Goal: Transaction & Acquisition: Book appointment/travel/reservation

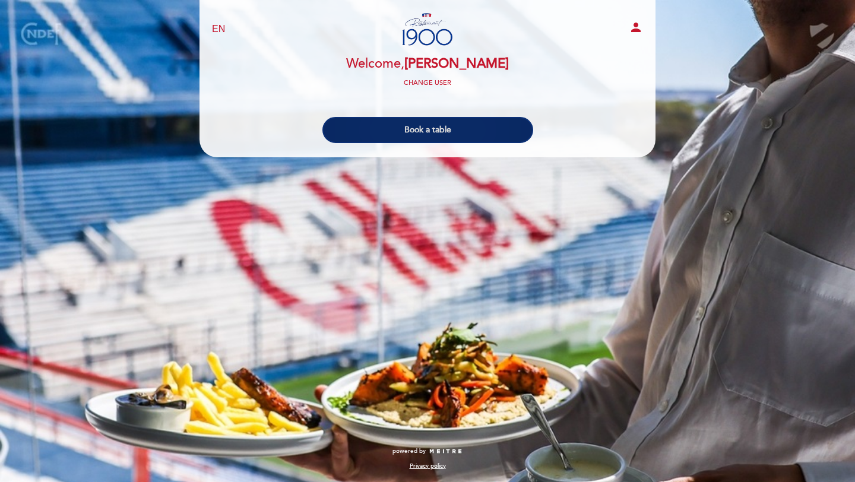
click at [423, 130] on button "Book a table" at bounding box center [427, 130] width 211 height 26
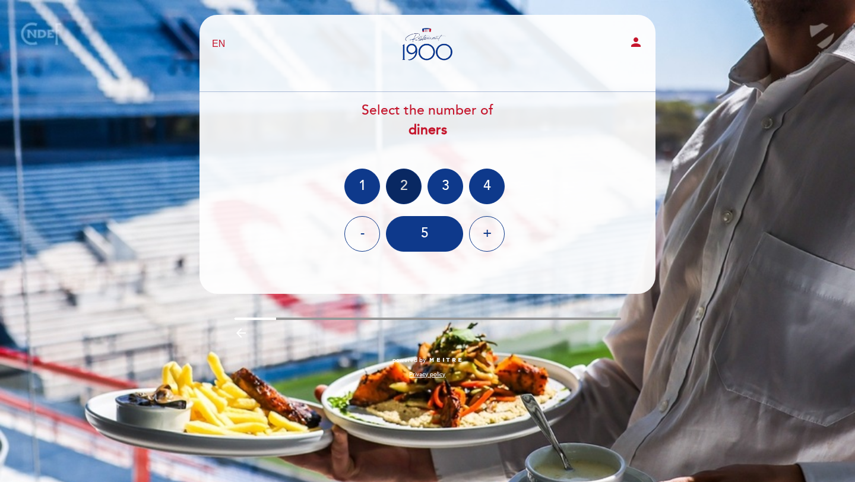
click at [400, 190] on div "2" at bounding box center [404, 187] width 36 height 36
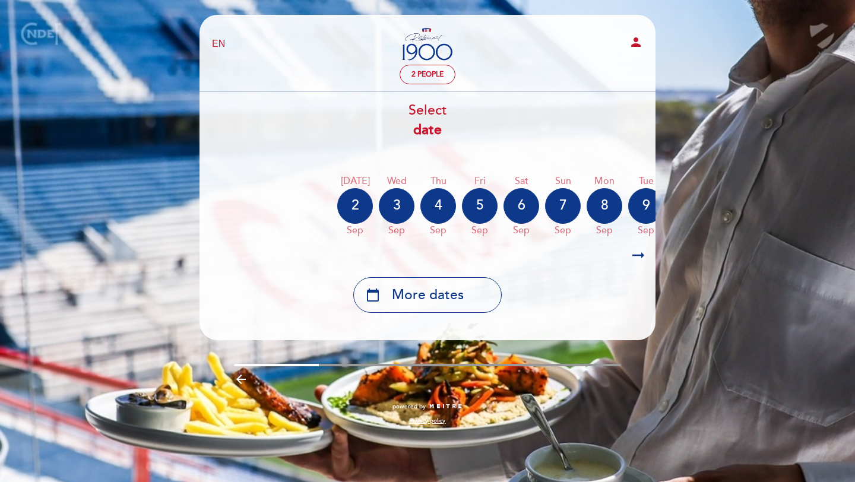
click at [639, 257] on icon "arrow_right_alt" at bounding box center [638, 256] width 18 height 26
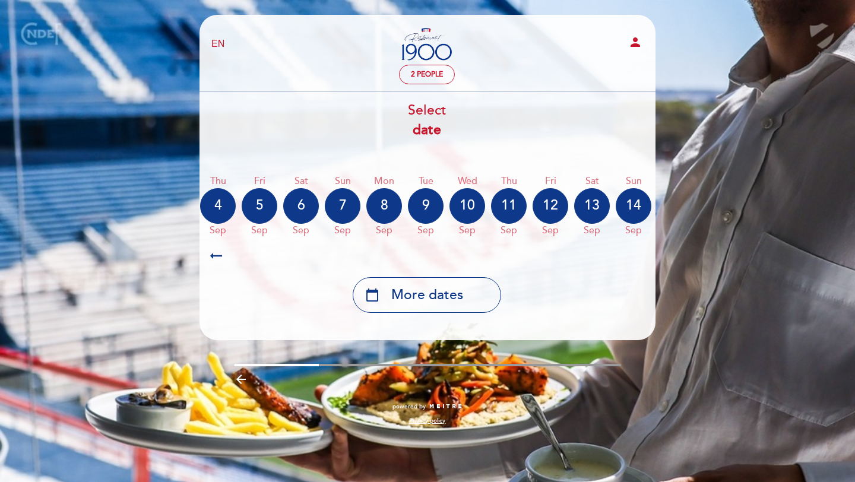
scroll to position [0, 346]
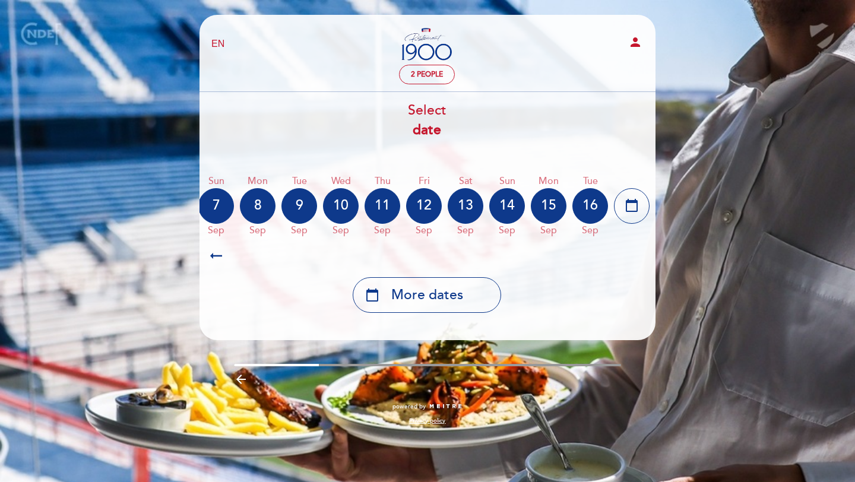
click at [211, 258] on icon "arrow_right_alt" at bounding box center [216, 256] width 18 height 26
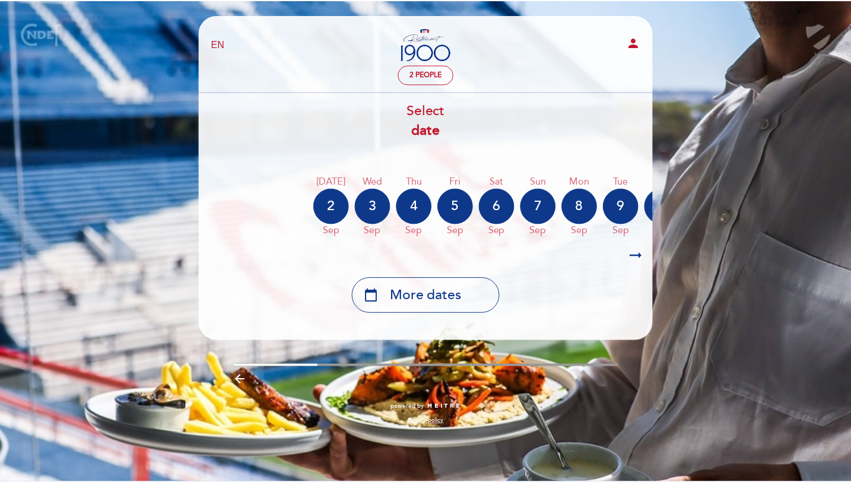
scroll to position [0, 3]
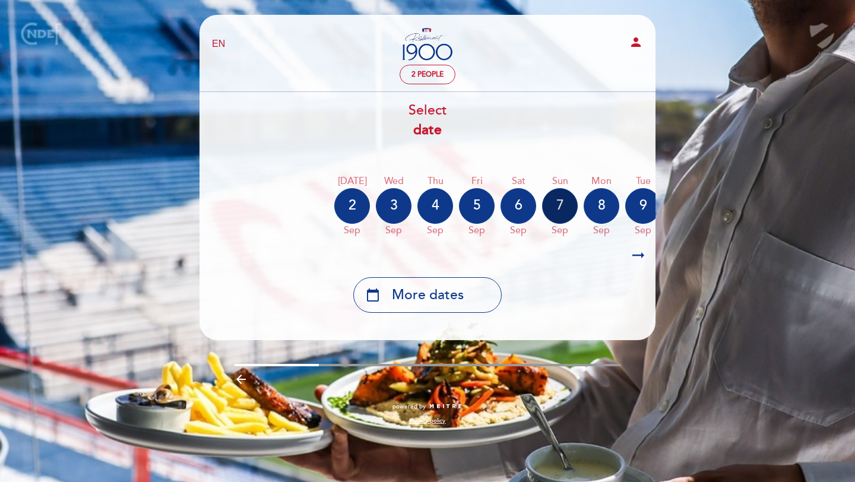
click at [560, 209] on div "7" at bounding box center [560, 206] width 36 height 36
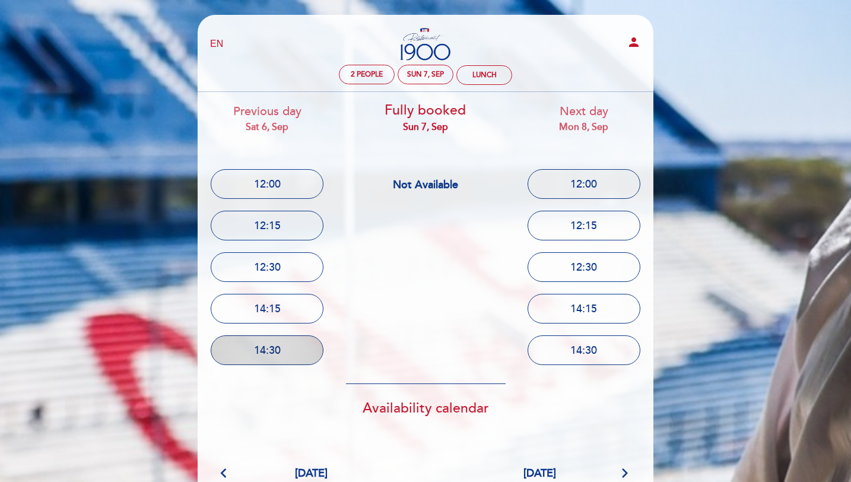
click at [249, 353] on button "14:30" at bounding box center [267, 350] width 113 height 30
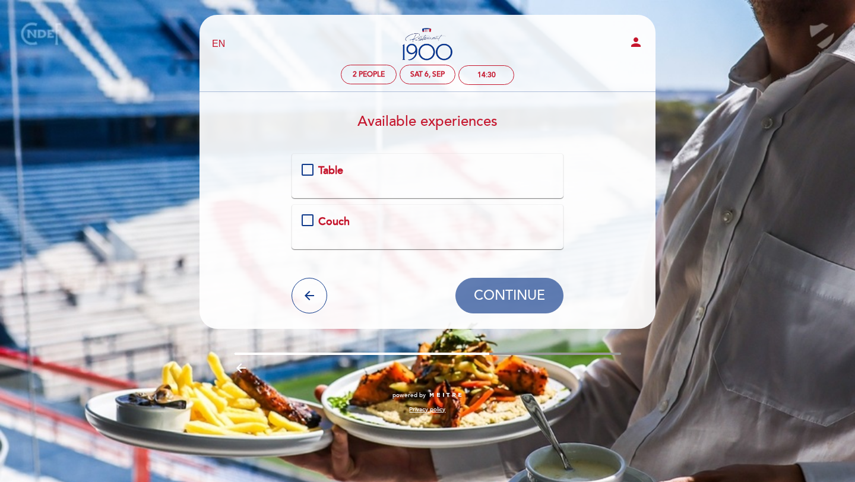
click at [308, 173] on div "Table" at bounding box center [428, 170] width 252 height 15
click at [493, 294] on span "CONTINUE" at bounding box center [509, 295] width 71 height 17
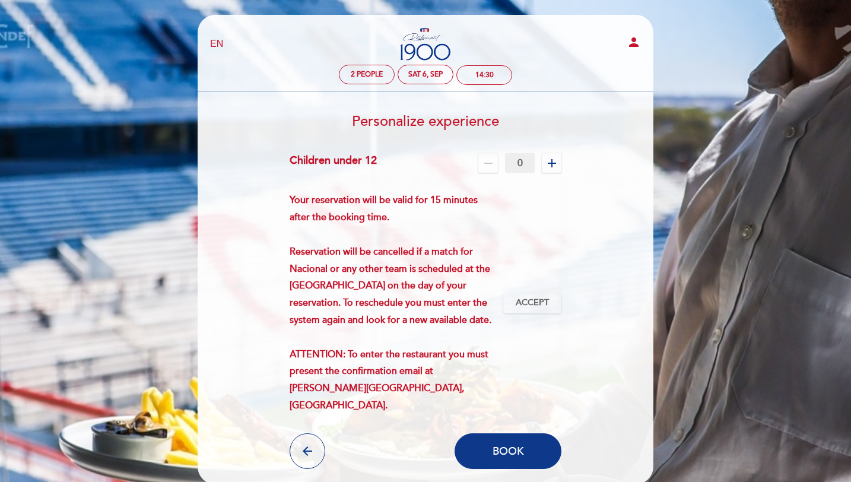
click at [549, 167] on icon "add" at bounding box center [552, 163] width 14 height 14
click at [551, 164] on icon "add" at bounding box center [552, 163] width 14 height 14
click at [486, 165] on icon "remove" at bounding box center [488, 163] width 14 height 14
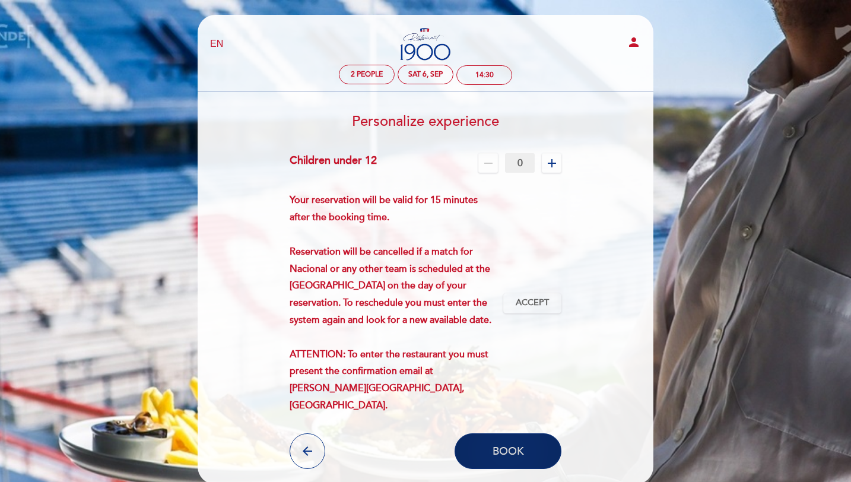
click at [481, 438] on button "Book" at bounding box center [508, 451] width 107 height 36
click at [500, 446] on button "Book" at bounding box center [508, 451] width 107 height 36
click at [500, 445] on span "Book" at bounding box center [508, 451] width 31 height 13
click at [639, 41] on icon "person" at bounding box center [634, 42] width 14 height 14
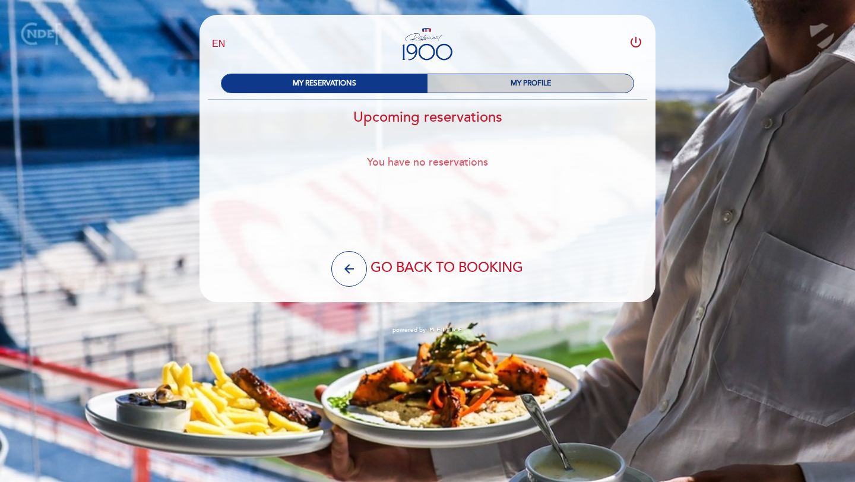
click at [512, 79] on div "MY PROFILE" at bounding box center [530, 83] width 206 height 18
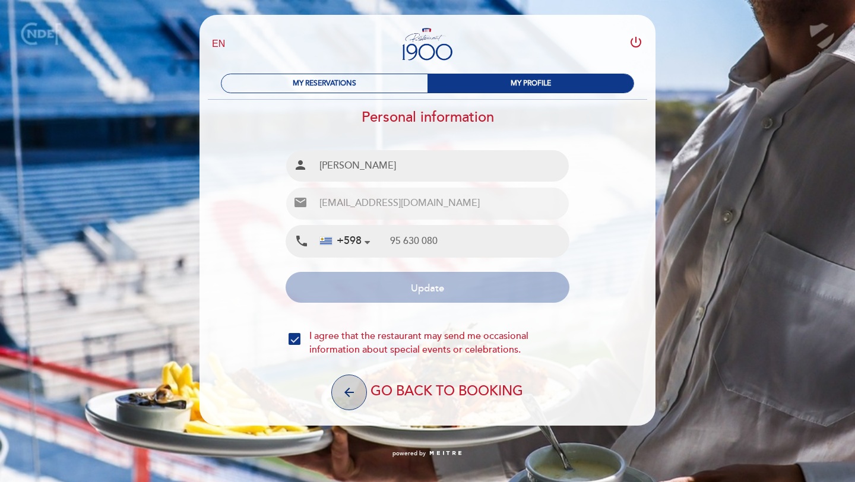
click at [342, 388] on icon "arrow_back" at bounding box center [349, 392] width 14 height 14
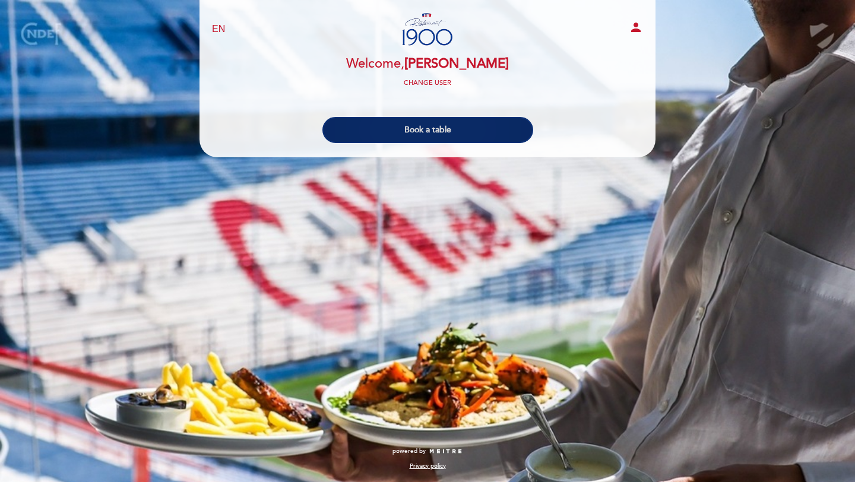
click at [389, 119] on button "Book a table" at bounding box center [427, 130] width 211 height 26
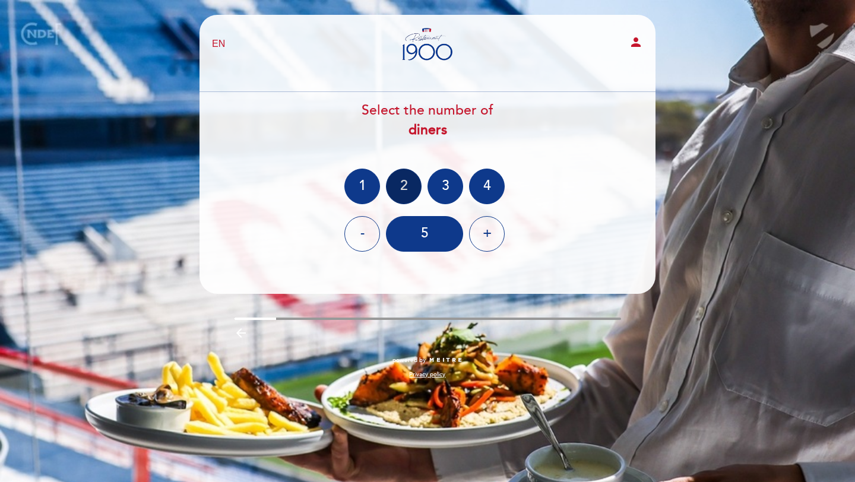
click at [405, 185] on div "2" at bounding box center [404, 187] width 36 height 36
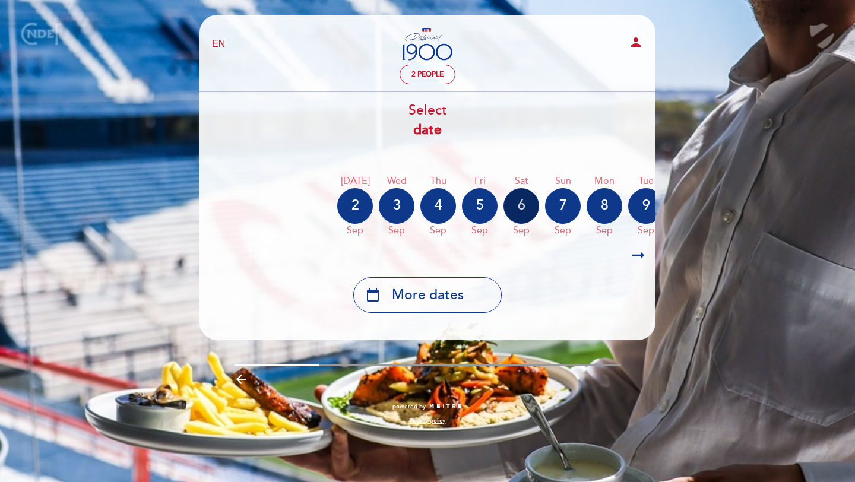
click at [528, 211] on div "6" at bounding box center [521, 206] width 36 height 36
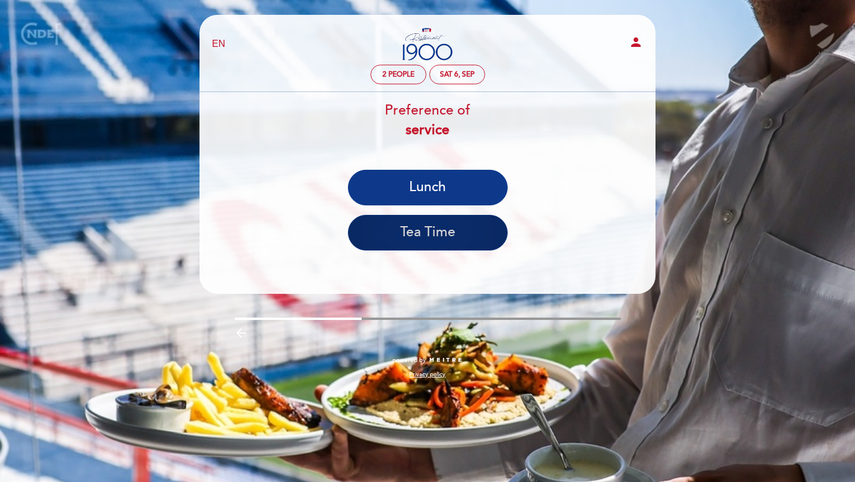
click at [433, 237] on button "Tea Time" at bounding box center [428, 233] width 160 height 36
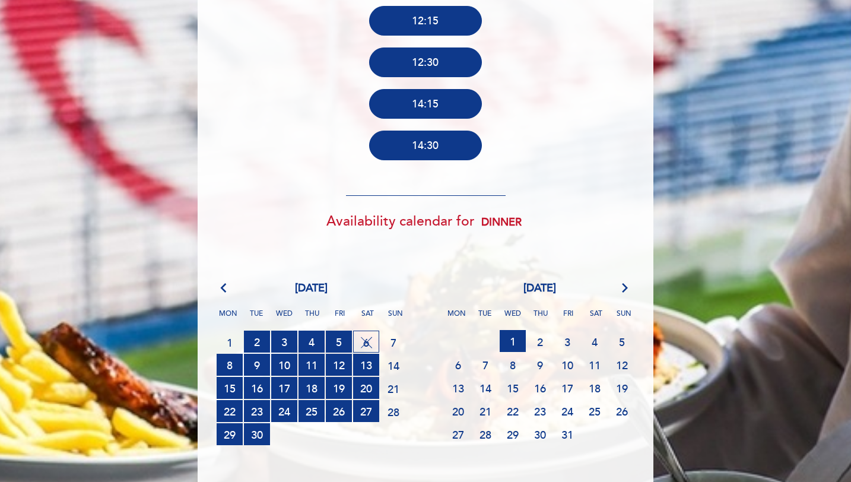
scroll to position [404, 0]
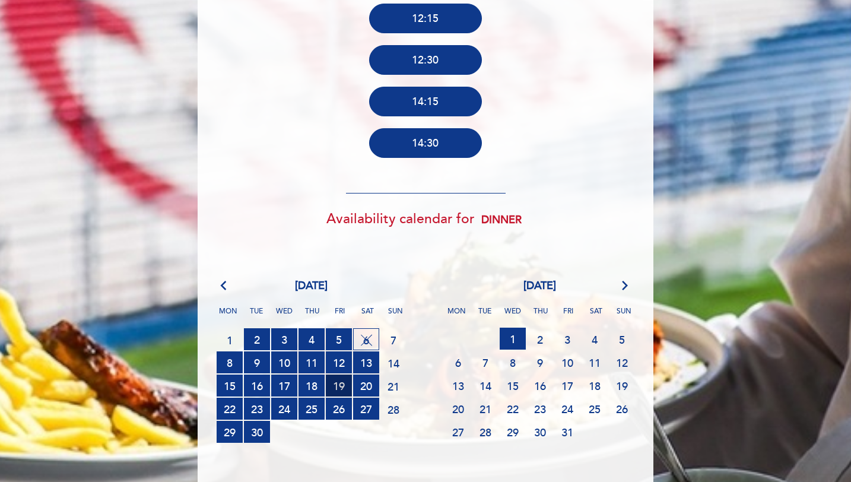
click at [332, 391] on span "19 RESERVATIONS AVAILABLE" at bounding box center [339, 386] width 26 height 22
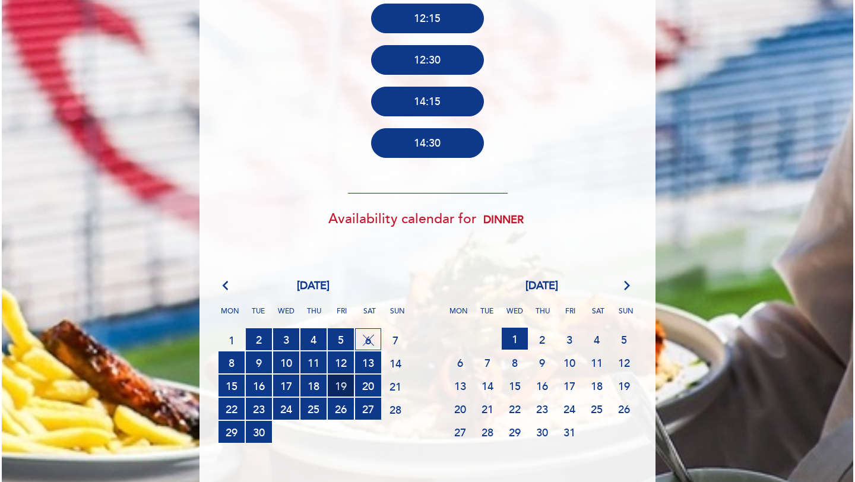
scroll to position [0, 0]
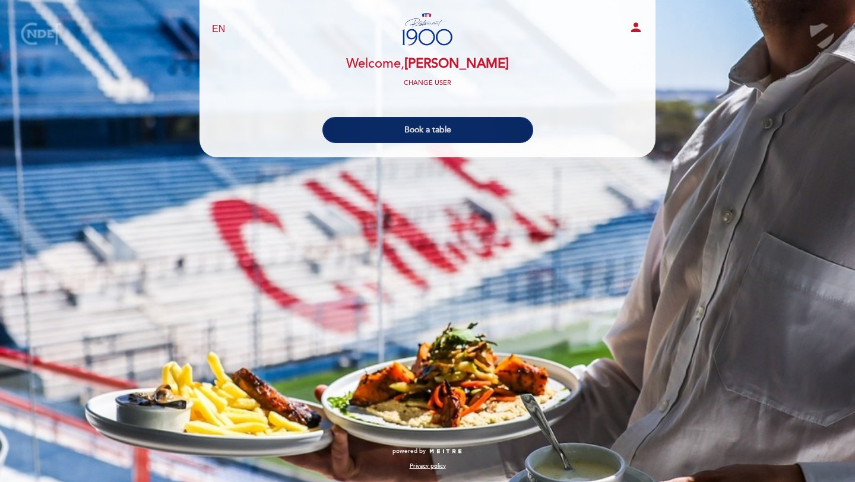
click at [338, 129] on button "Book a table" at bounding box center [427, 130] width 211 height 26
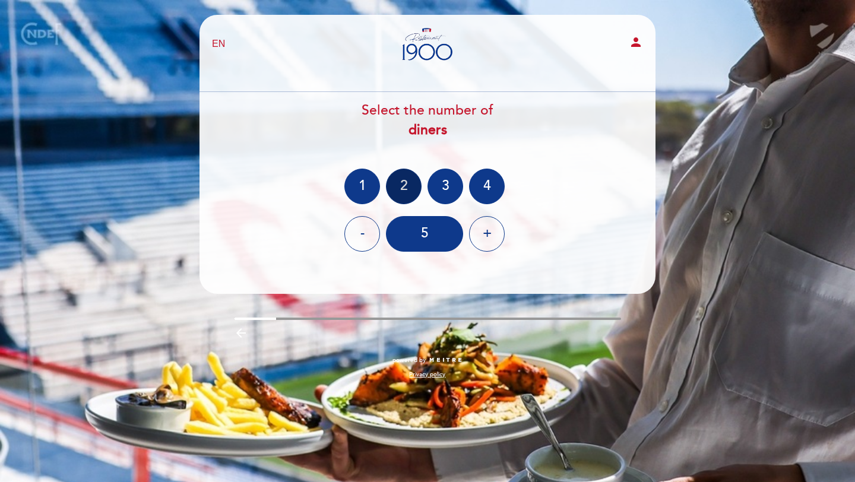
click at [404, 192] on div "2" at bounding box center [404, 187] width 36 height 36
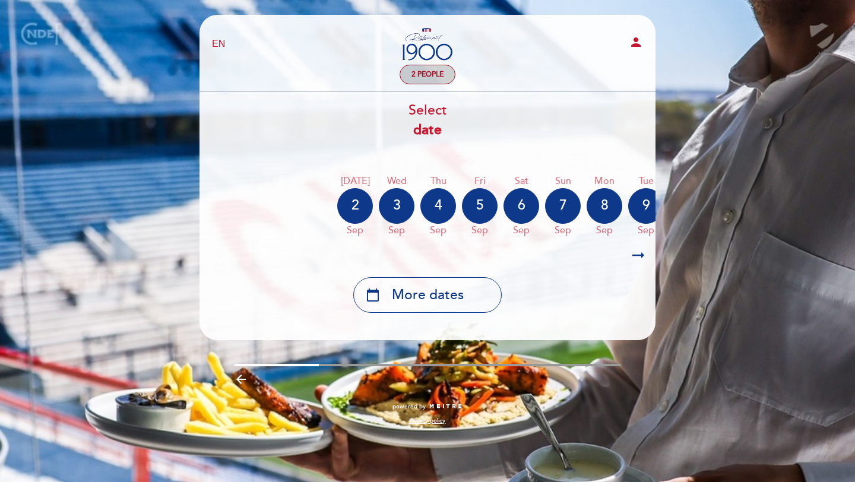
click at [435, 74] on span "2 people" at bounding box center [427, 74] width 32 height 9
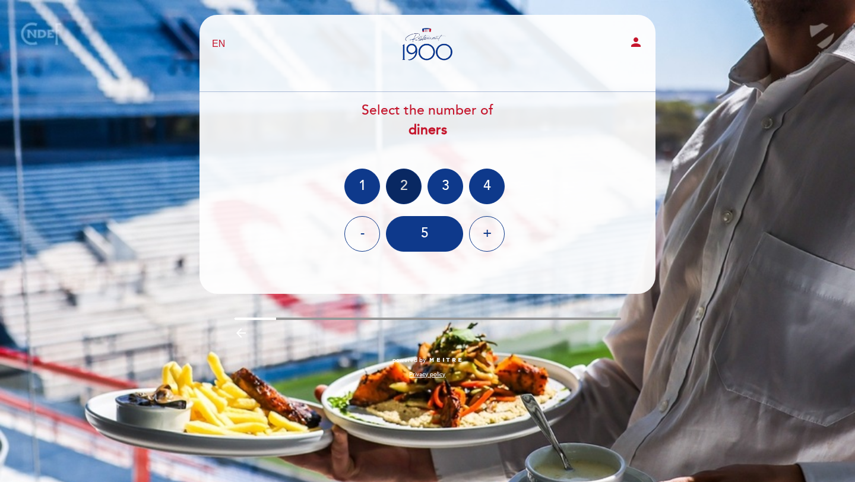
click at [400, 182] on div "2" at bounding box center [404, 187] width 36 height 36
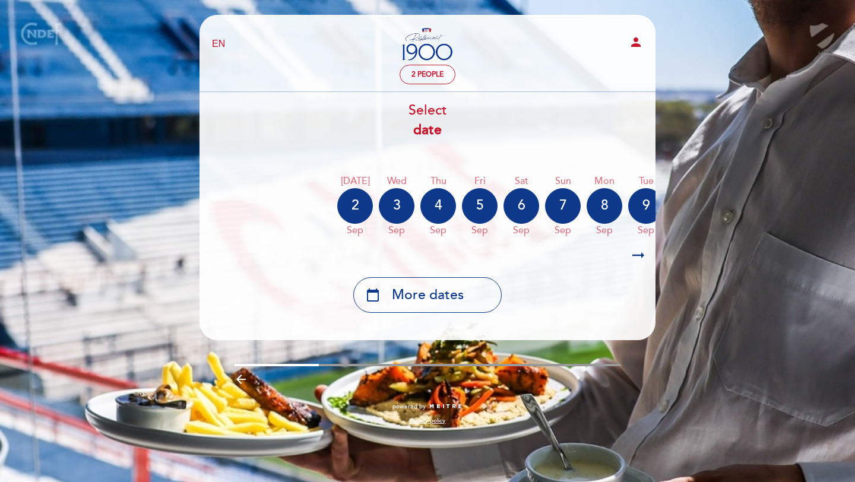
click at [638, 255] on icon "arrow_right_alt" at bounding box center [638, 256] width 18 height 26
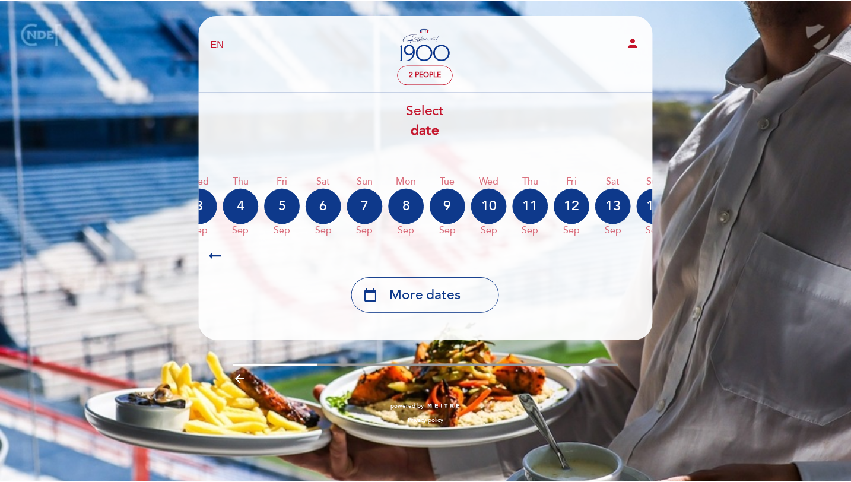
scroll to position [0, 346]
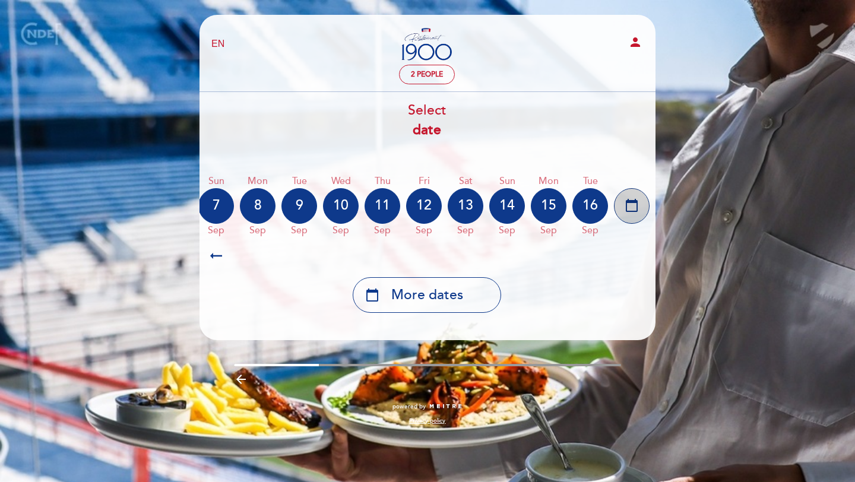
click at [623, 198] on div "calendar_today" at bounding box center [632, 206] width 36 height 36
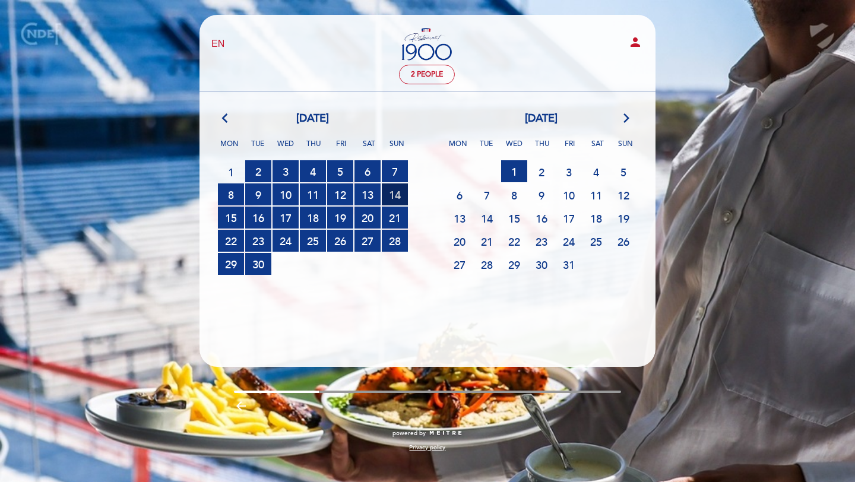
click at [388, 192] on span "14 RESERVATIONS AVAILABLE" at bounding box center [395, 194] width 26 height 22
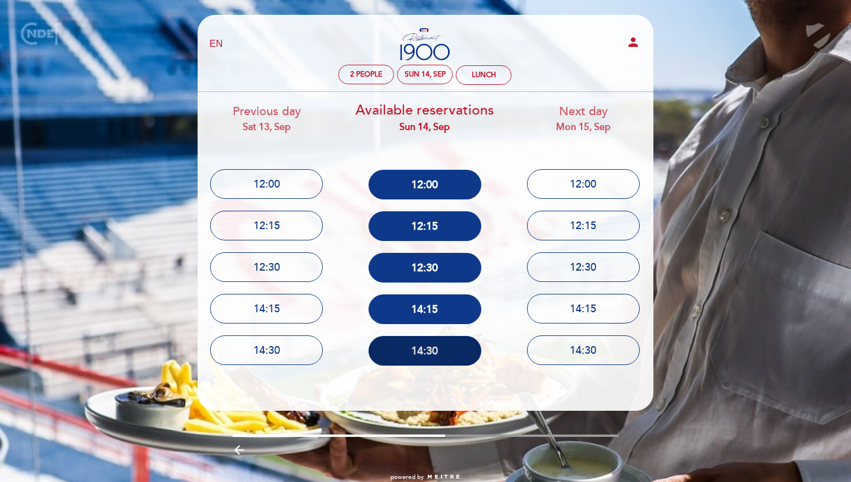
click at [411, 351] on button "14:30" at bounding box center [425, 351] width 113 height 30
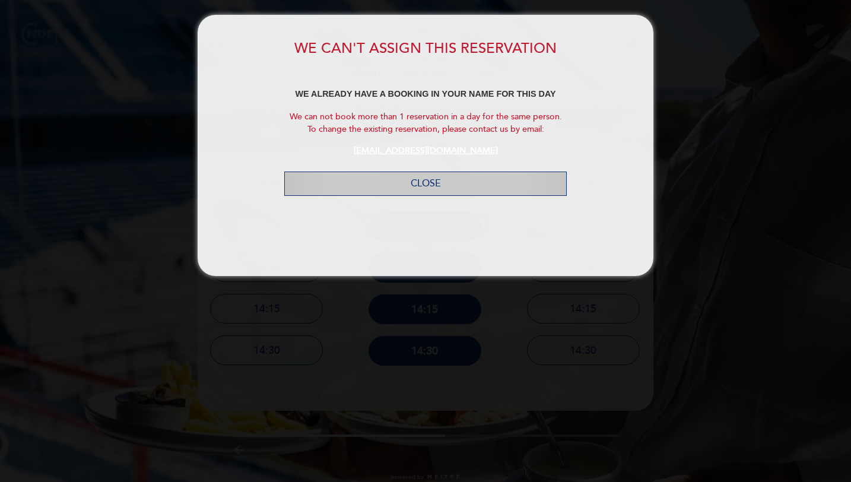
click at [385, 192] on button "Close" at bounding box center [425, 184] width 283 height 24
